Goal: Task Accomplishment & Management: Manage account settings

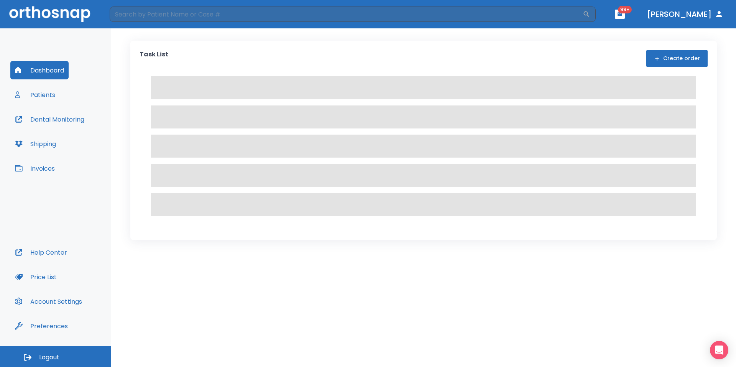
click at [75, 356] on button "Logout" at bounding box center [55, 356] width 111 height 21
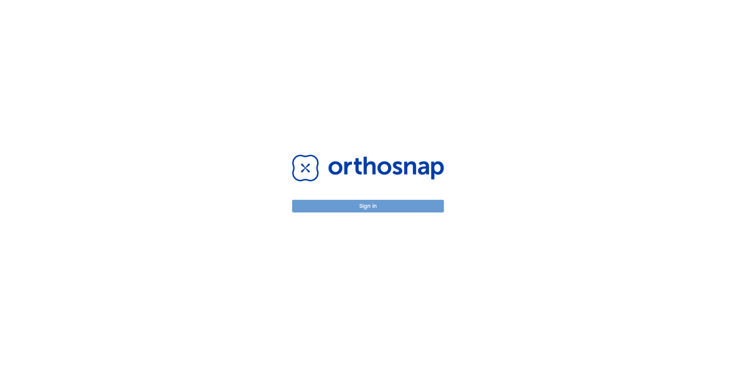
click at [405, 209] on button "Sign in" at bounding box center [368, 206] width 152 height 13
